Goal: Check status

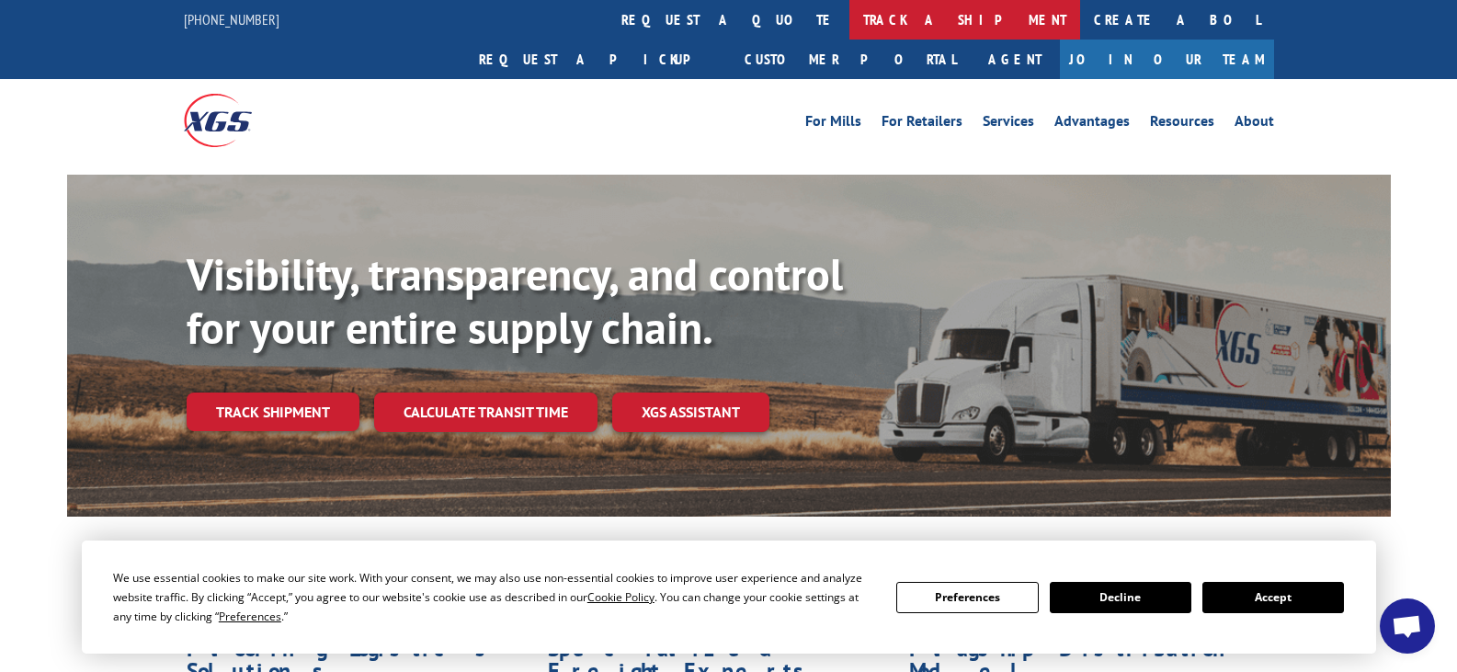
click at [850, 21] on link "track a shipment" at bounding box center [965, 20] width 231 height 40
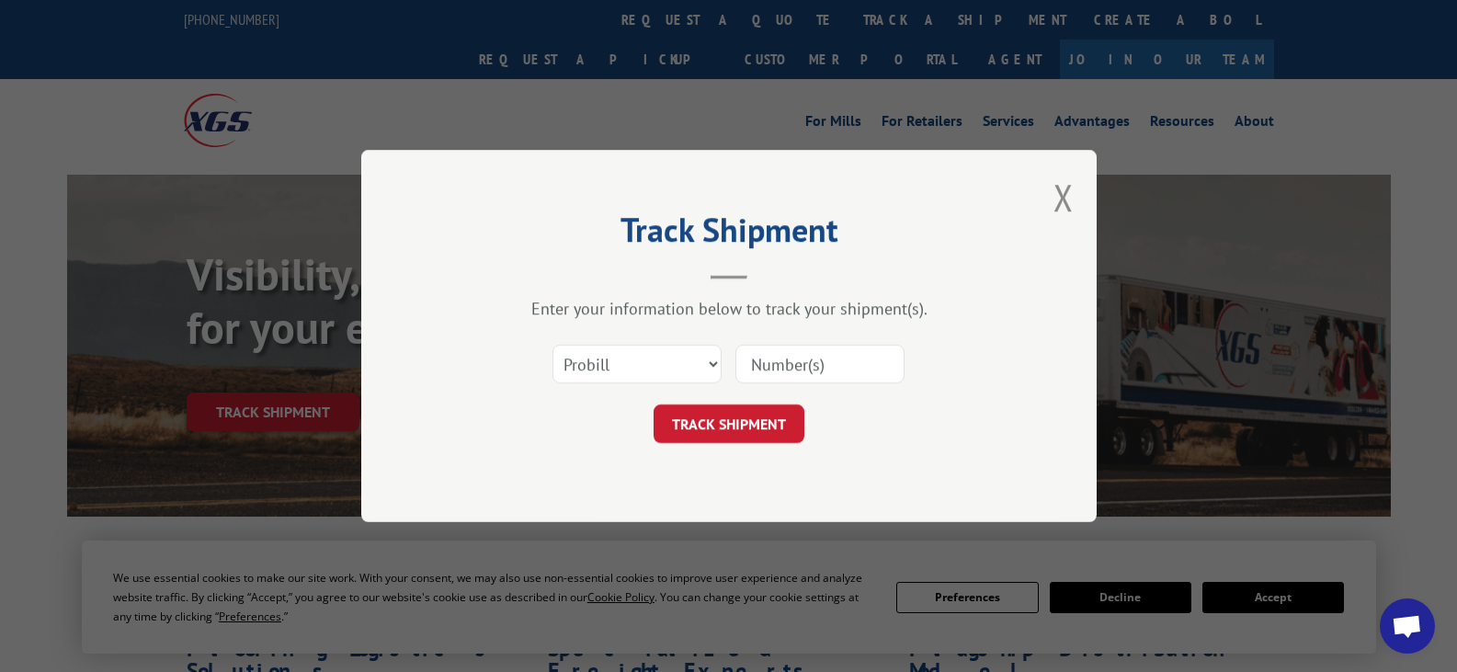
click at [799, 370] on input at bounding box center [820, 364] width 169 height 39
paste input "522232204"
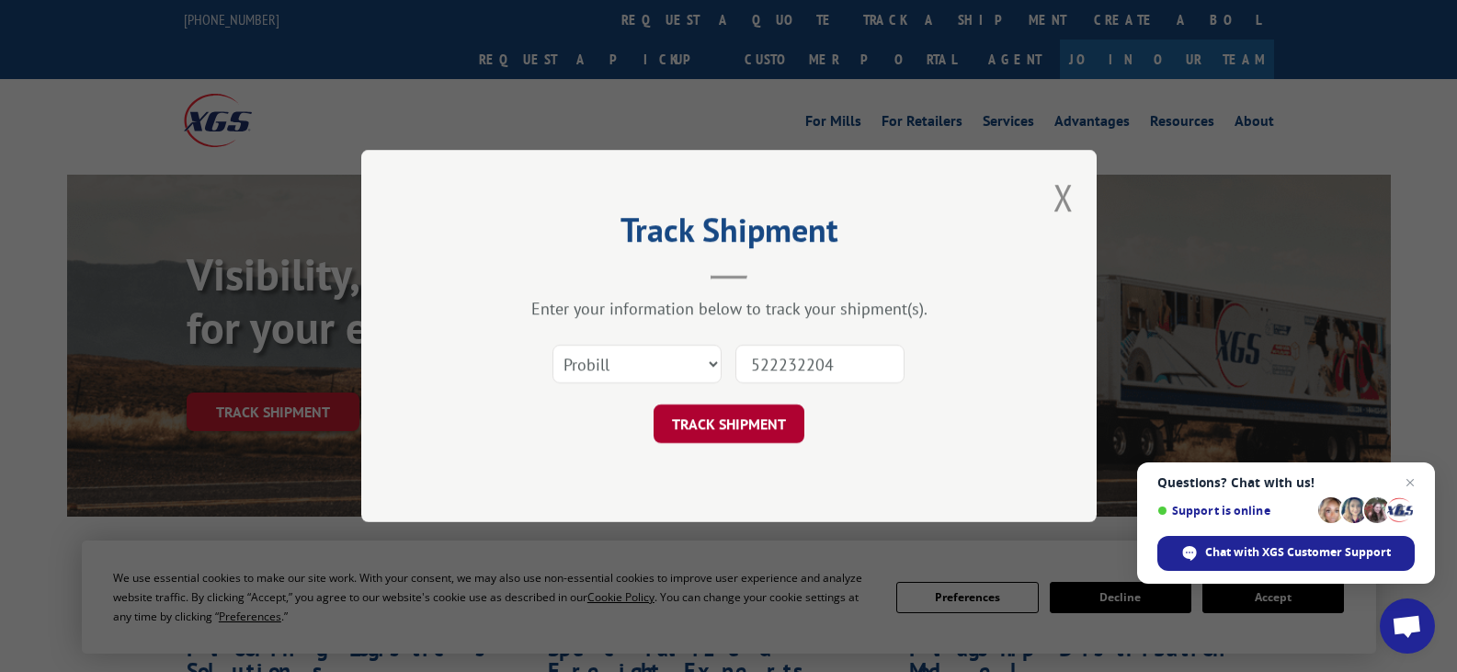
type input "522232204"
click at [770, 422] on button "TRACK SHIPMENT" at bounding box center [729, 424] width 151 height 39
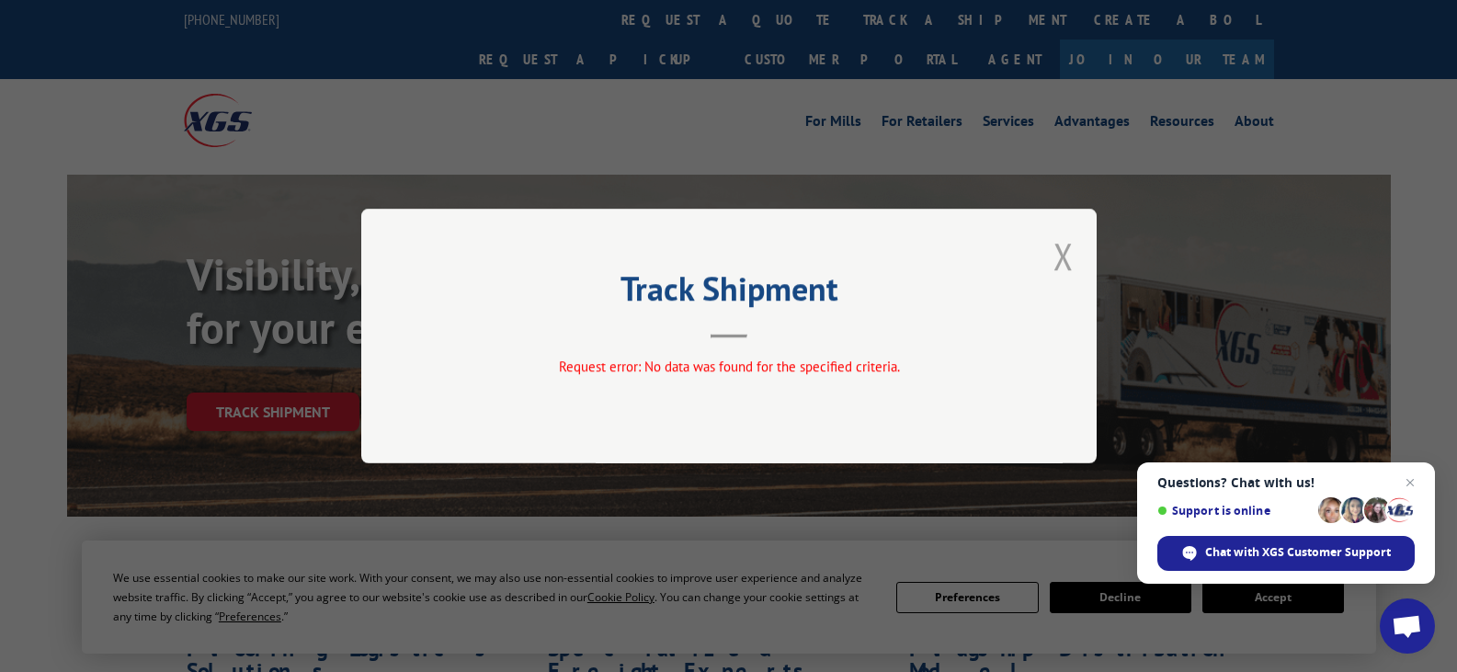
click at [1060, 254] on button "Close modal" at bounding box center [1064, 256] width 20 height 49
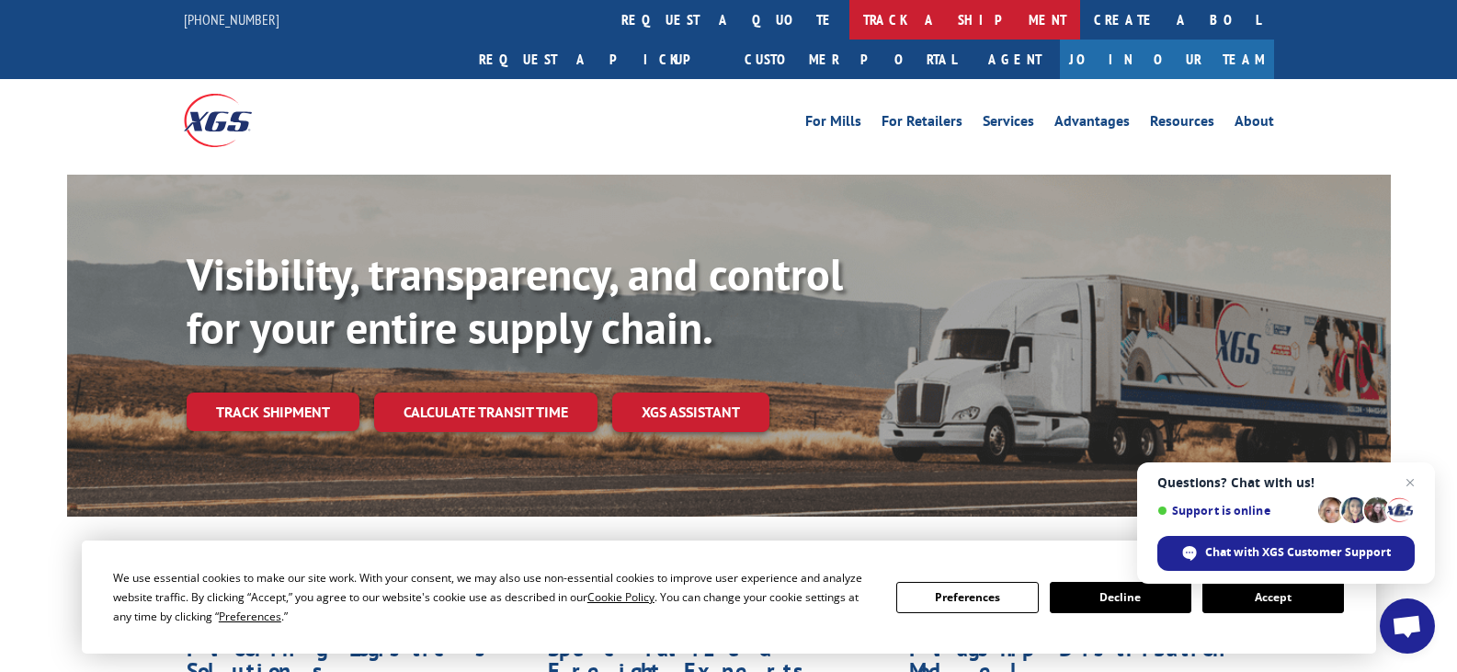
click at [850, 21] on link "track a shipment" at bounding box center [965, 20] width 231 height 40
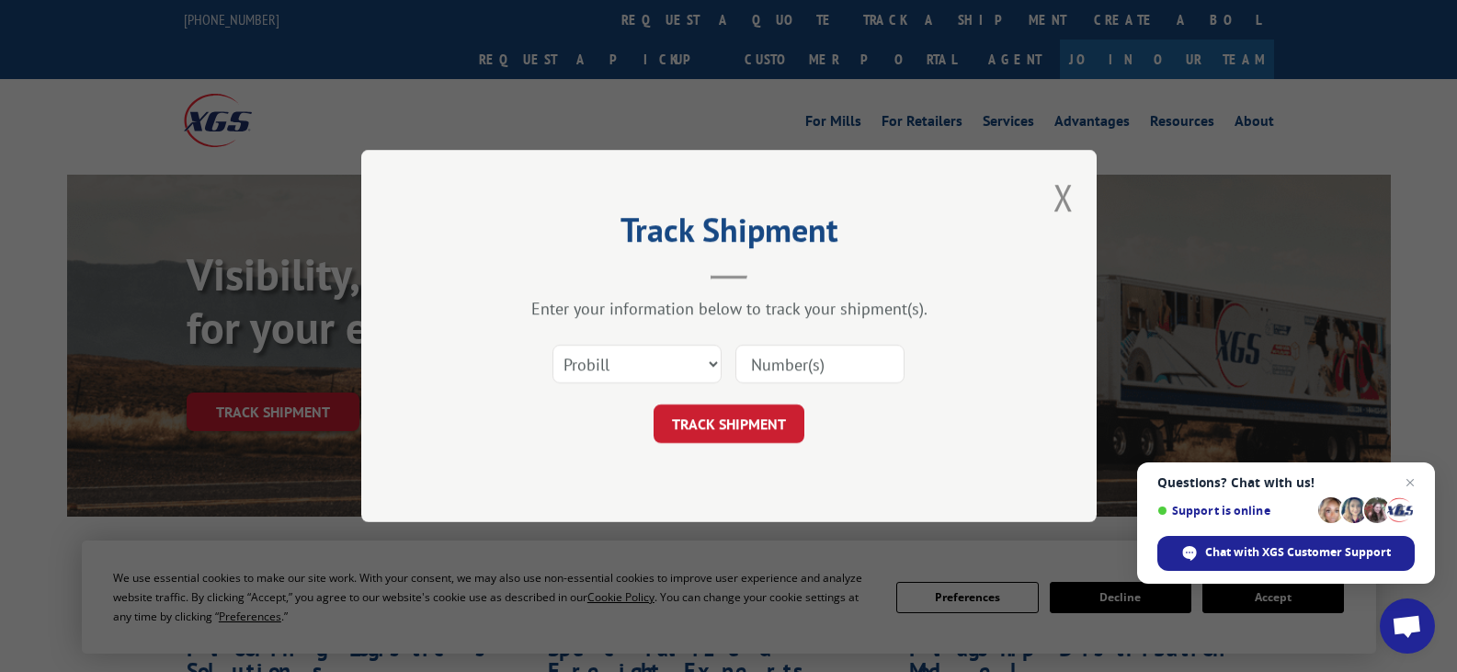
click at [620, 379] on form "Select category... Probill BOL PO TRACK SHIPMENT" at bounding box center [729, 388] width 552 height 109
click at [623, 369] on select "Select category... Probill BOL PO" at bounding box center [637, 364] width 169 height 39
select select "bol"
click at [553, 345] on select "Select category... Probill BOL PO" at bounding box center [637, 364] width 169 height 39
click at [785, 360] on input at bounding box center [820, 364] width 169 height 39
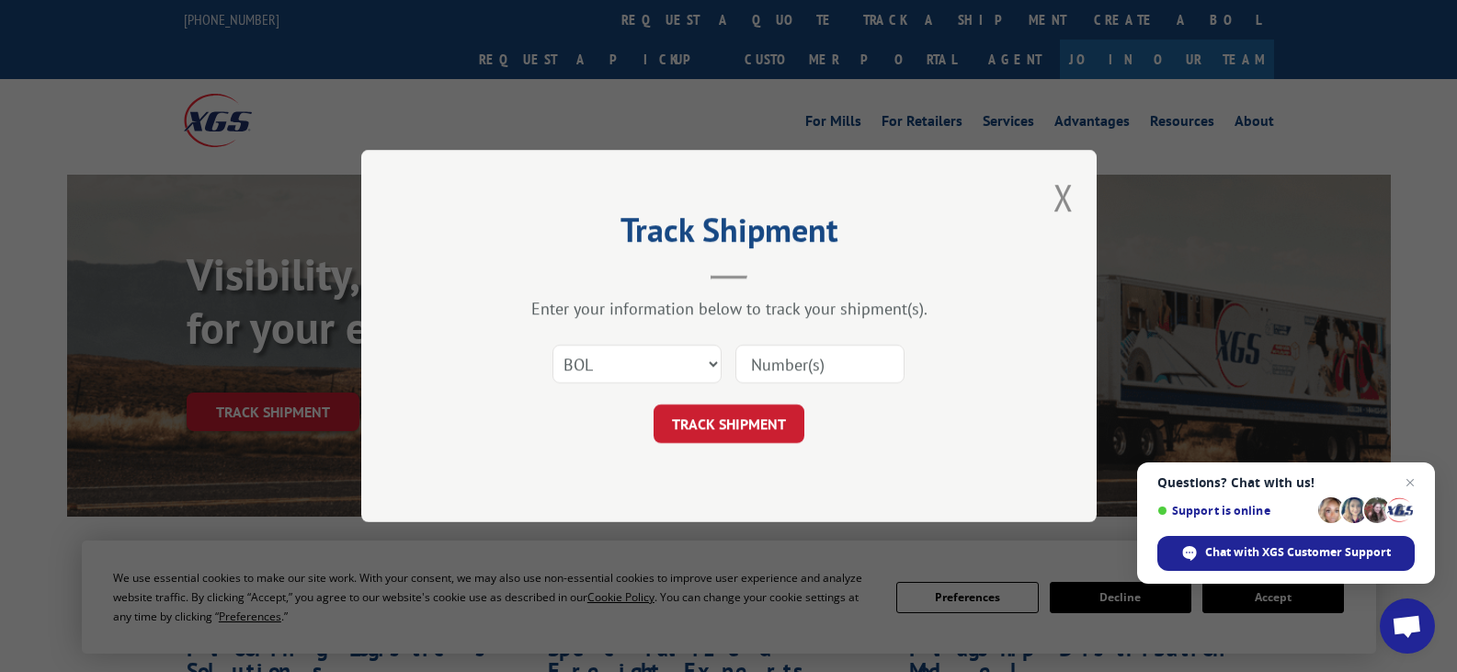
paste input "522232204"
type input "522232204"
click at [778, 422] on button "TRACK SHIPMENT" at bounding box center [729, 424] width 151 height 39
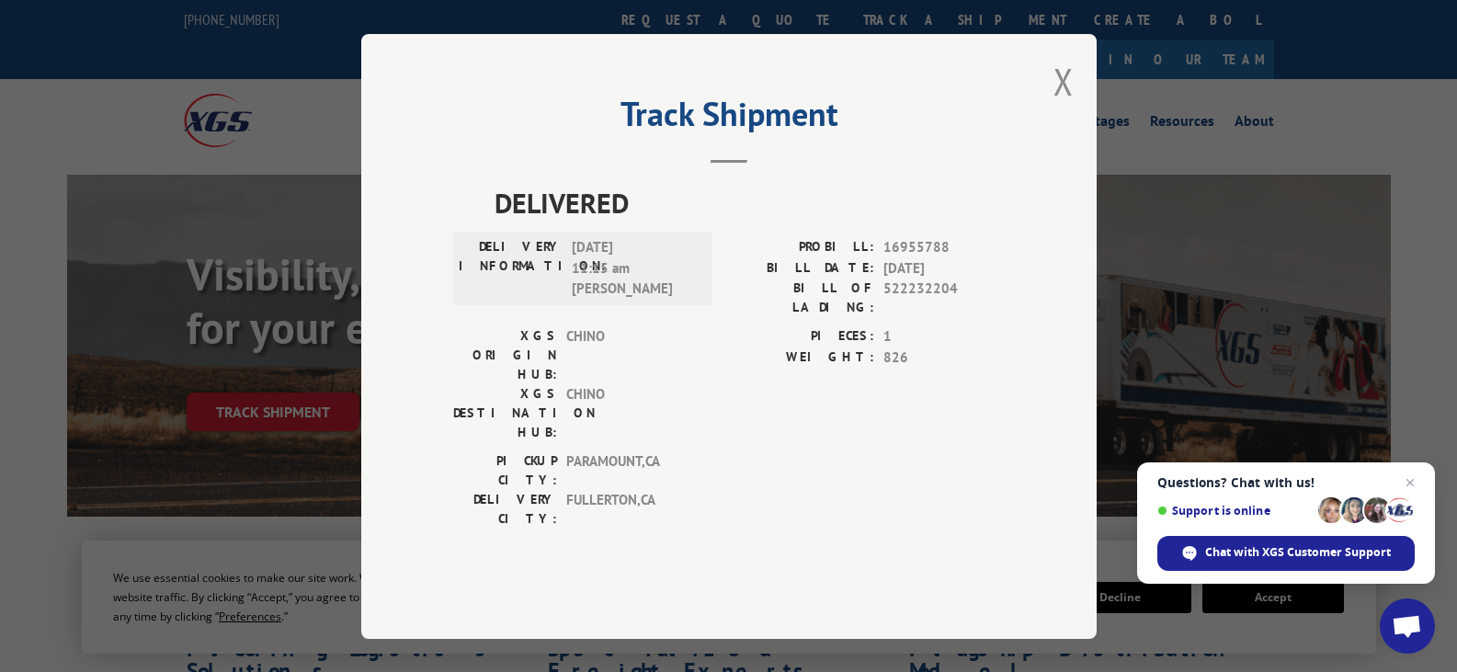
drag, startPoint x: 645, startPoint y: 282, endPoint x: 574, endPoint y: 281, distance: 70.8
click at [574, 281] on span "[DATE] 11:15 am [PERSON_NAME]" at bounding box center [634, 268] width 124 height 63
copy span "[DATE]"
click at [1063, 106] on button "Close modal" at bounding box center [1064, 81] width 20 height 49
